Goal: Entertainment & Leisure: Consume media (video, audio)

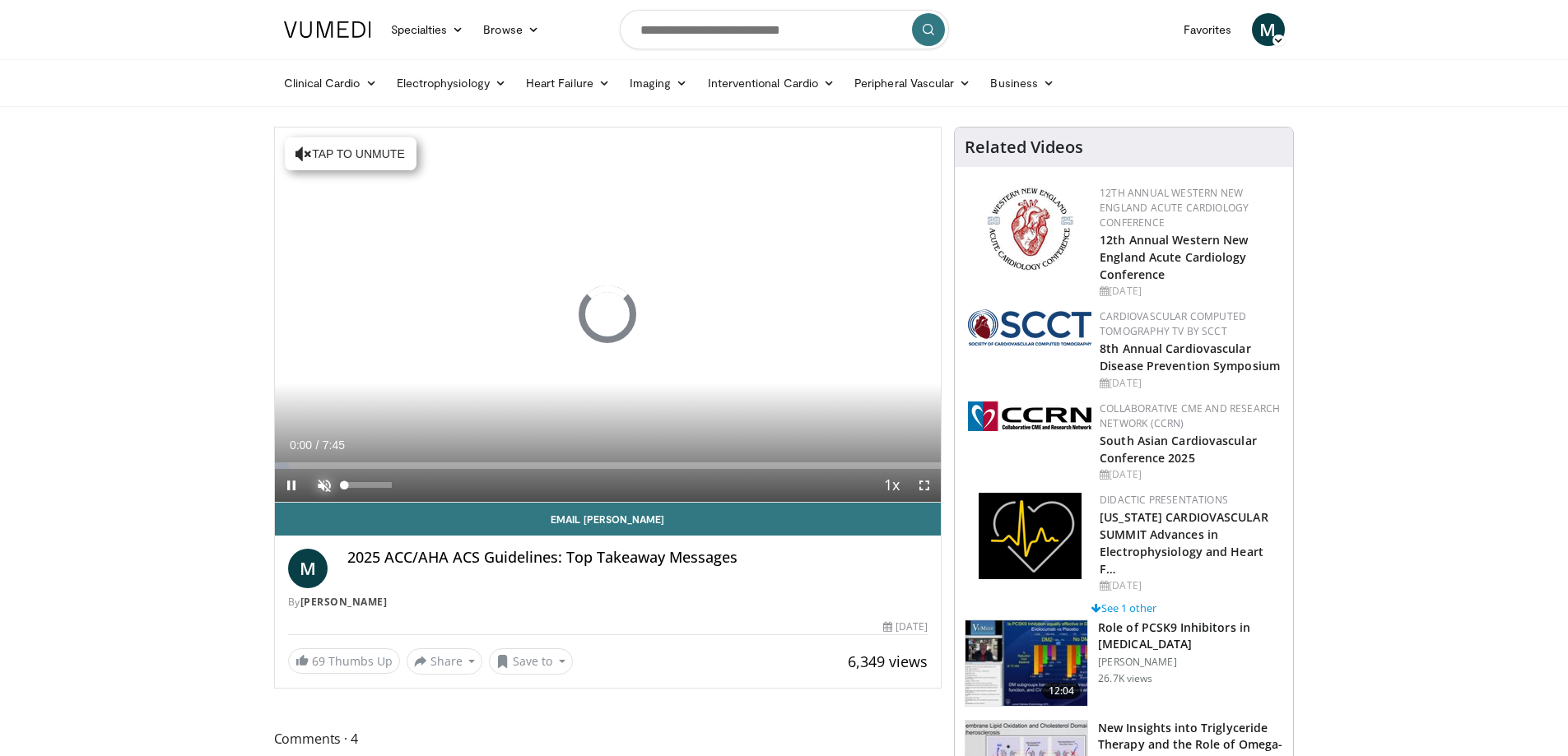
click at [323, 492] on span "Video Player" at bounding box center [323, 485] width 33 height 33
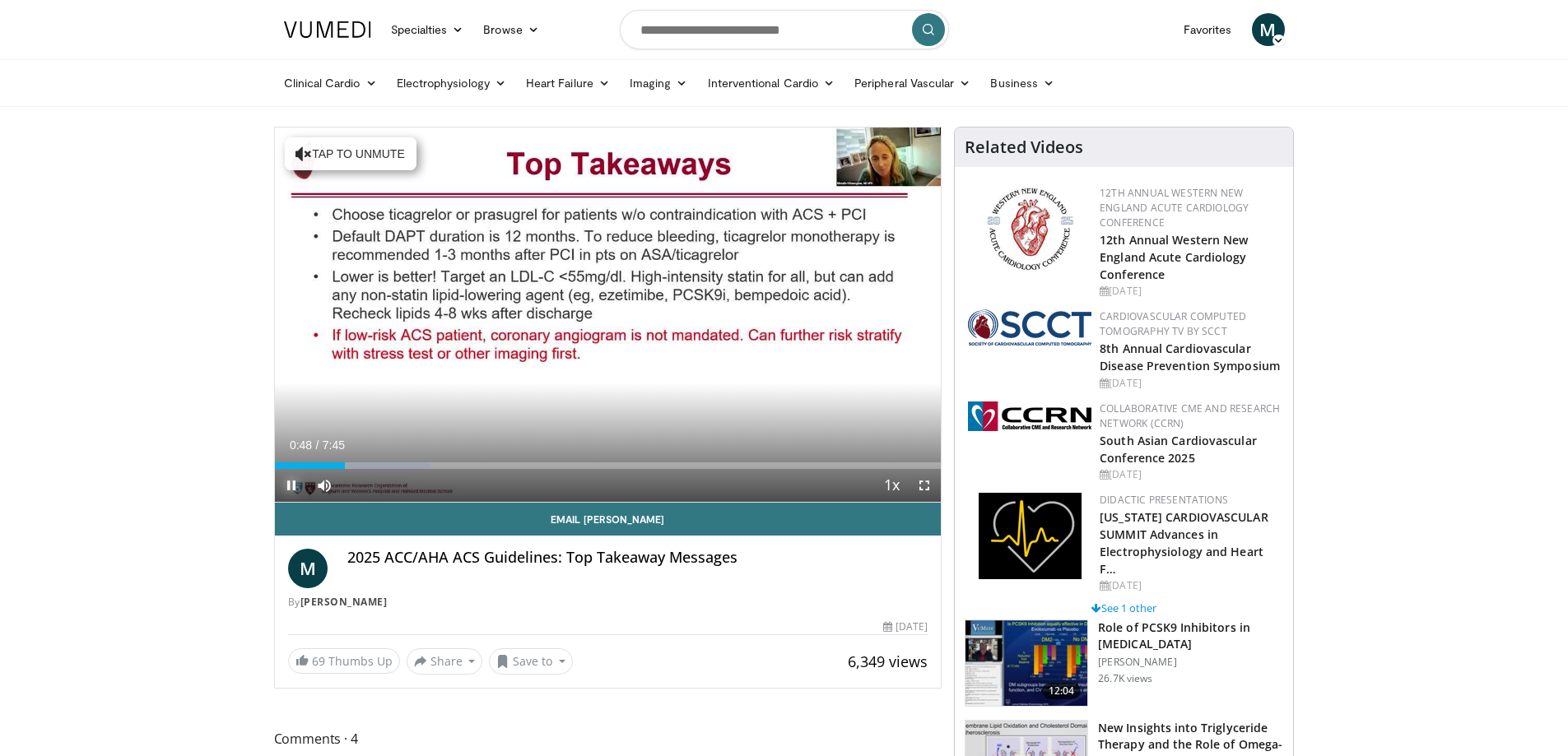
click at [294, 485] on span "Video Player" at bounding box center [291, 485] width 33 height 33
click at [288, 479] on span "Video Player" at bounding box center [291, 485] width 33 height 33
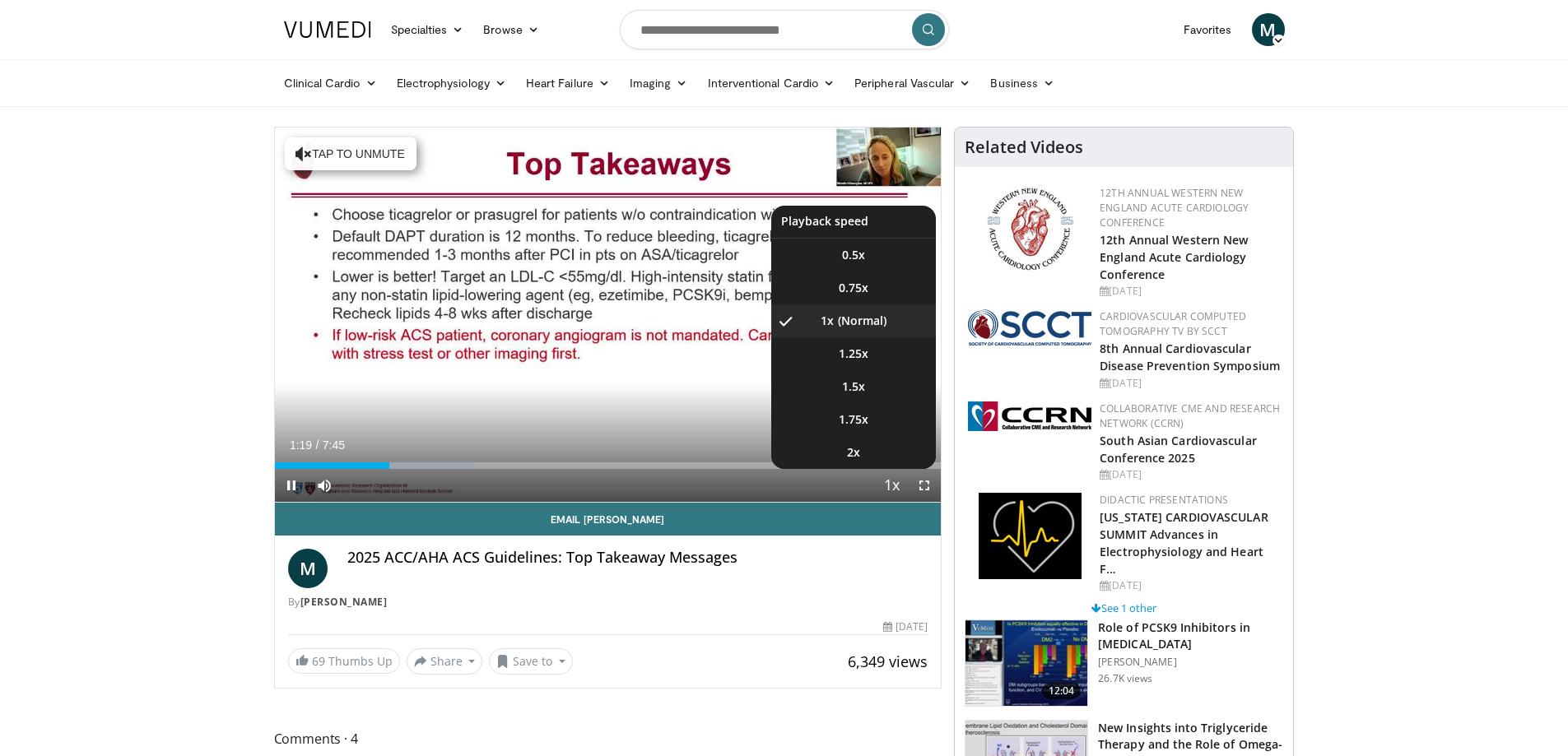
click at [892, 485] on span "Video Player" at bounding box center [891, 485] width 23 height 33
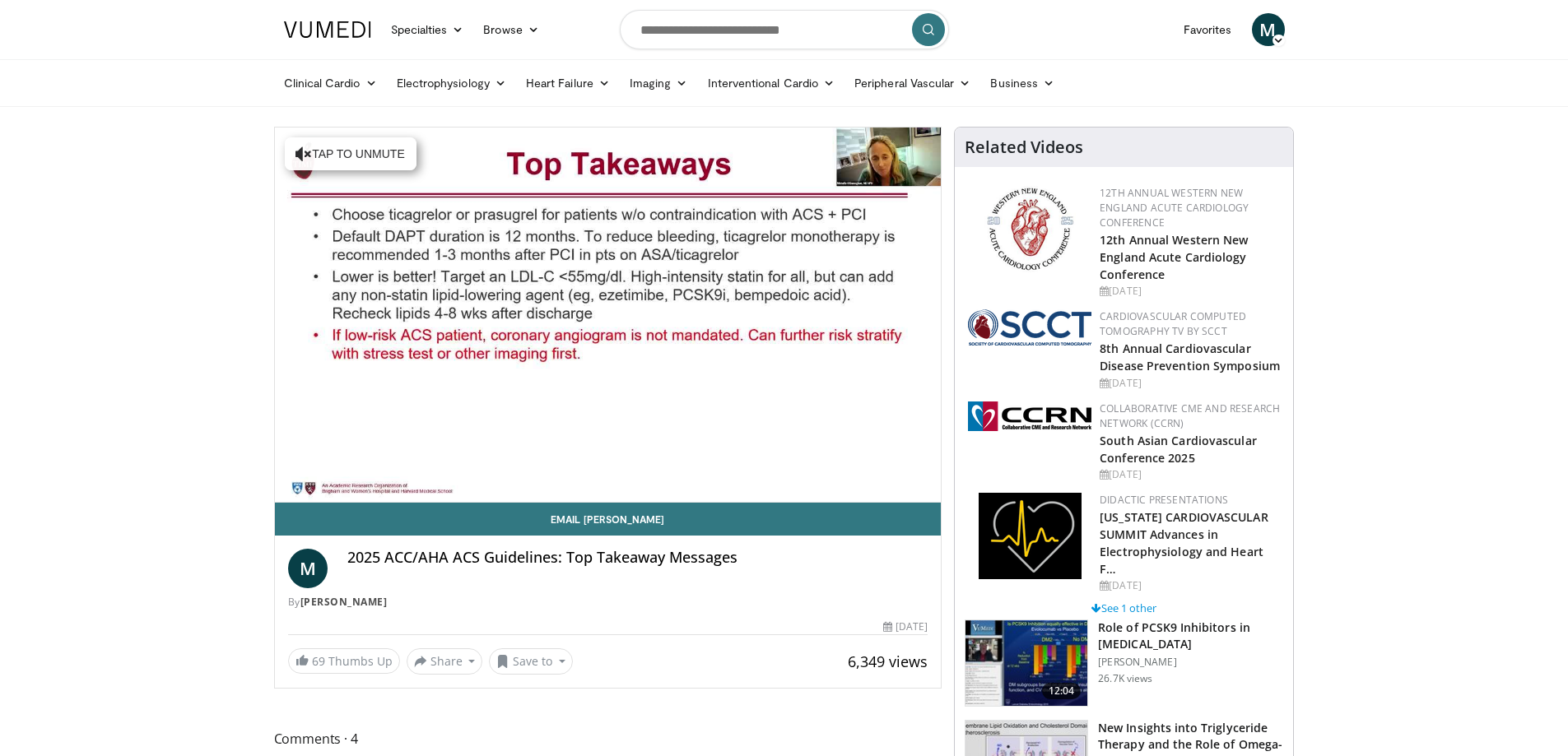
click at [892, 485] on video-js "**********" at bounding box center [608, 315] width 666 height 375
click at [892, 485] on div "10 seconds Tap to unmute" at bounding box center [608, 315] width 666 height 374
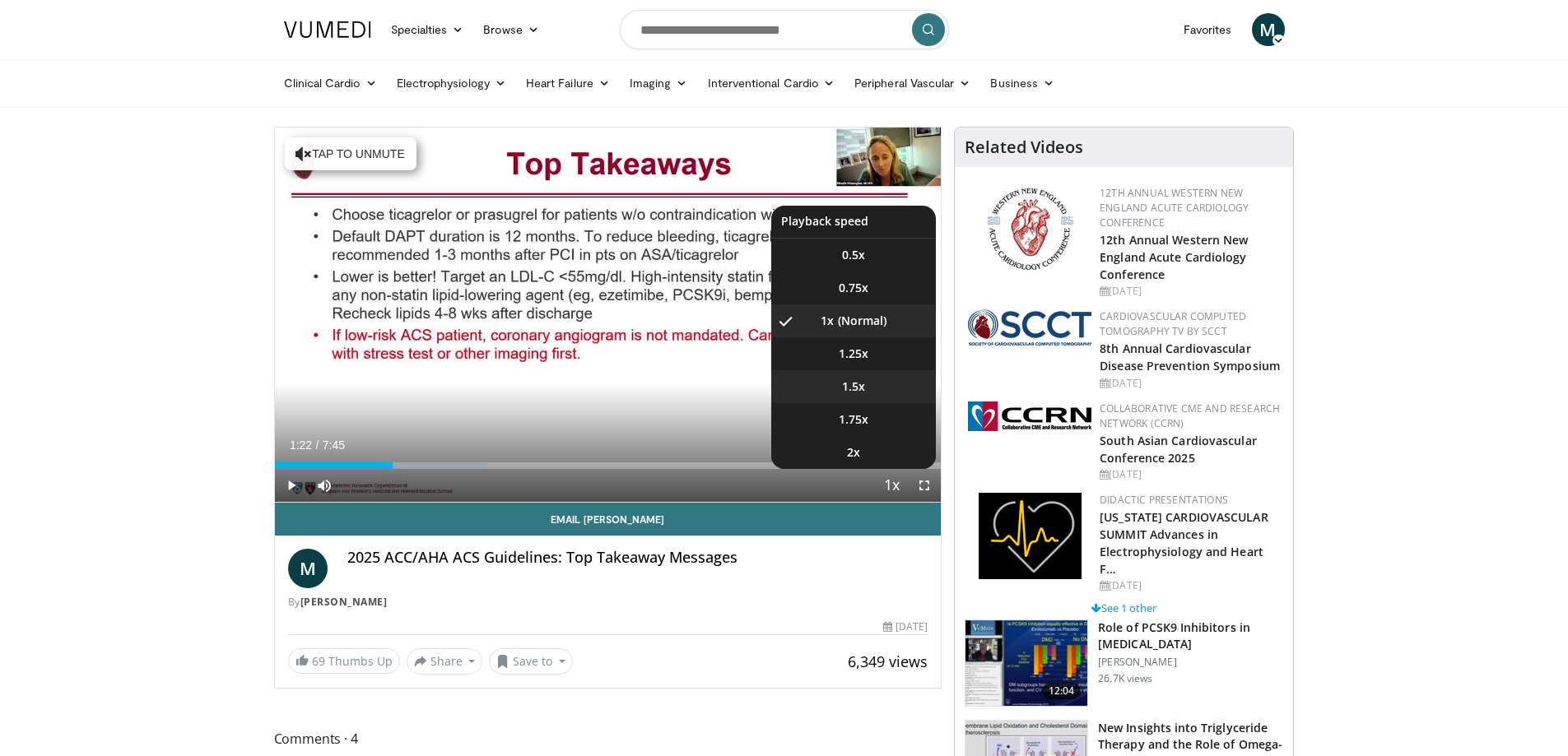
click at [836, 386] on li "1.5x" at bounding box center [853, 386] width 165 height 33
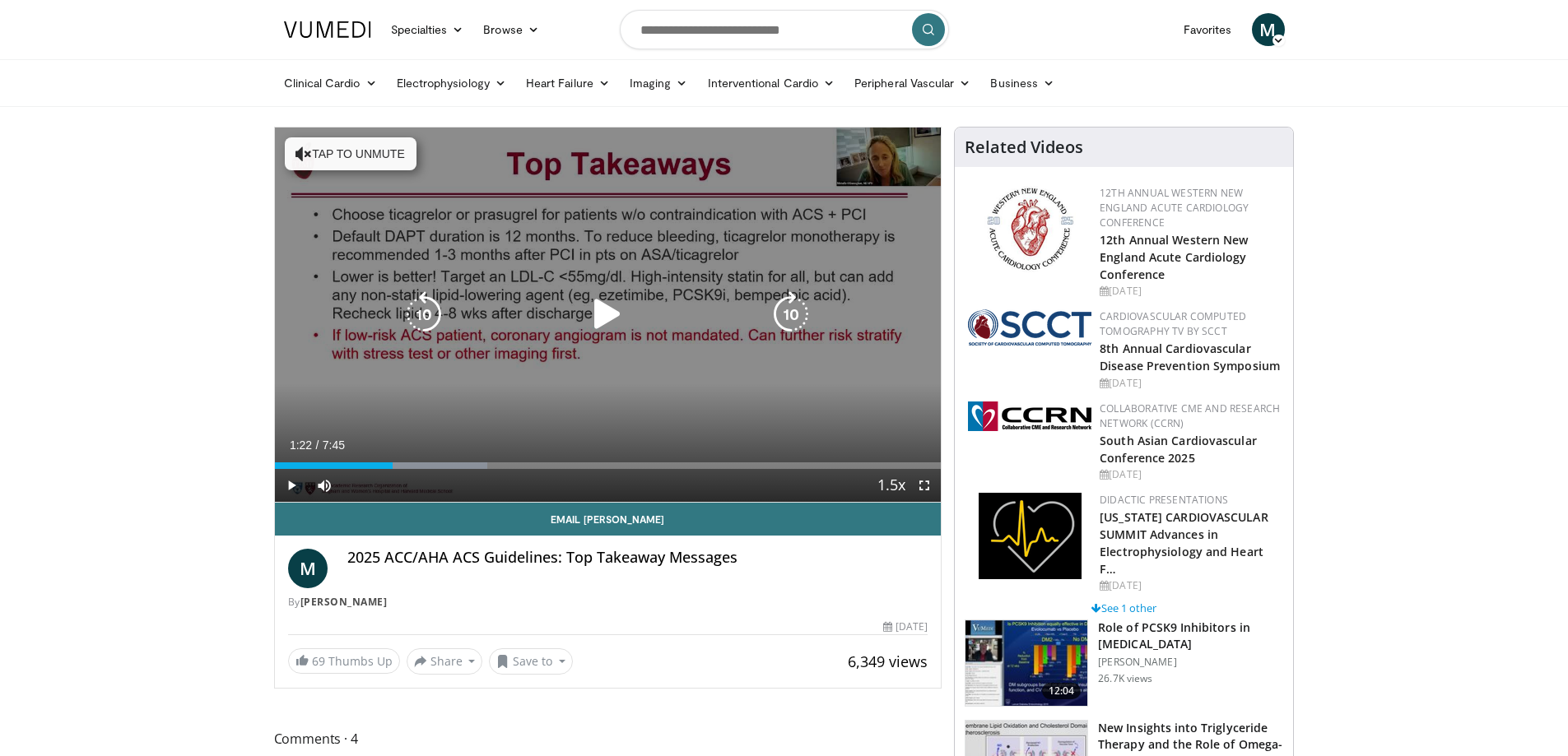
click at [592, 325] on icon "Video Player" at bounding box center [607, 315] width 46 height 46
